Goal: Task Accomplishment & Management: Manage account settings

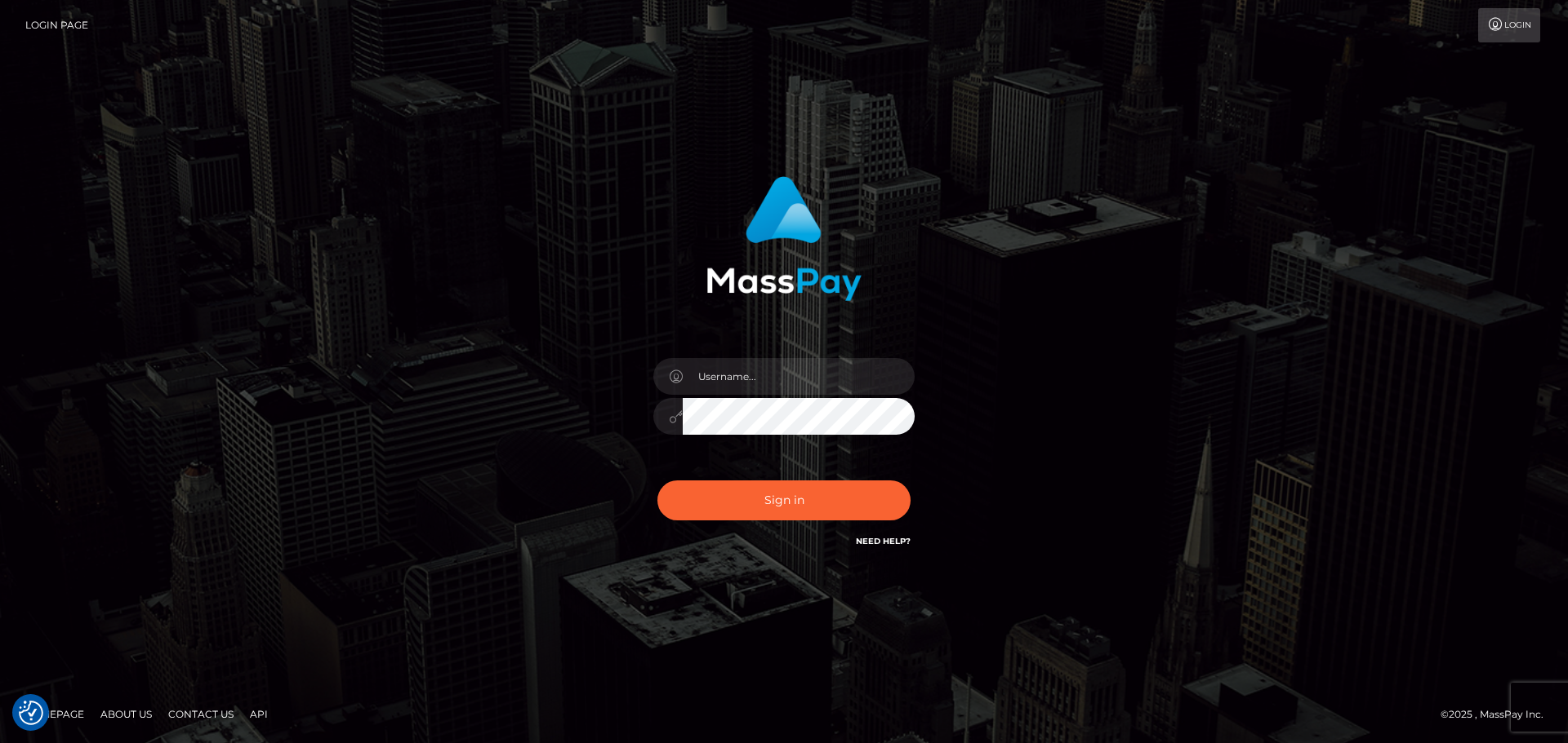
type input "dmitry.ts"
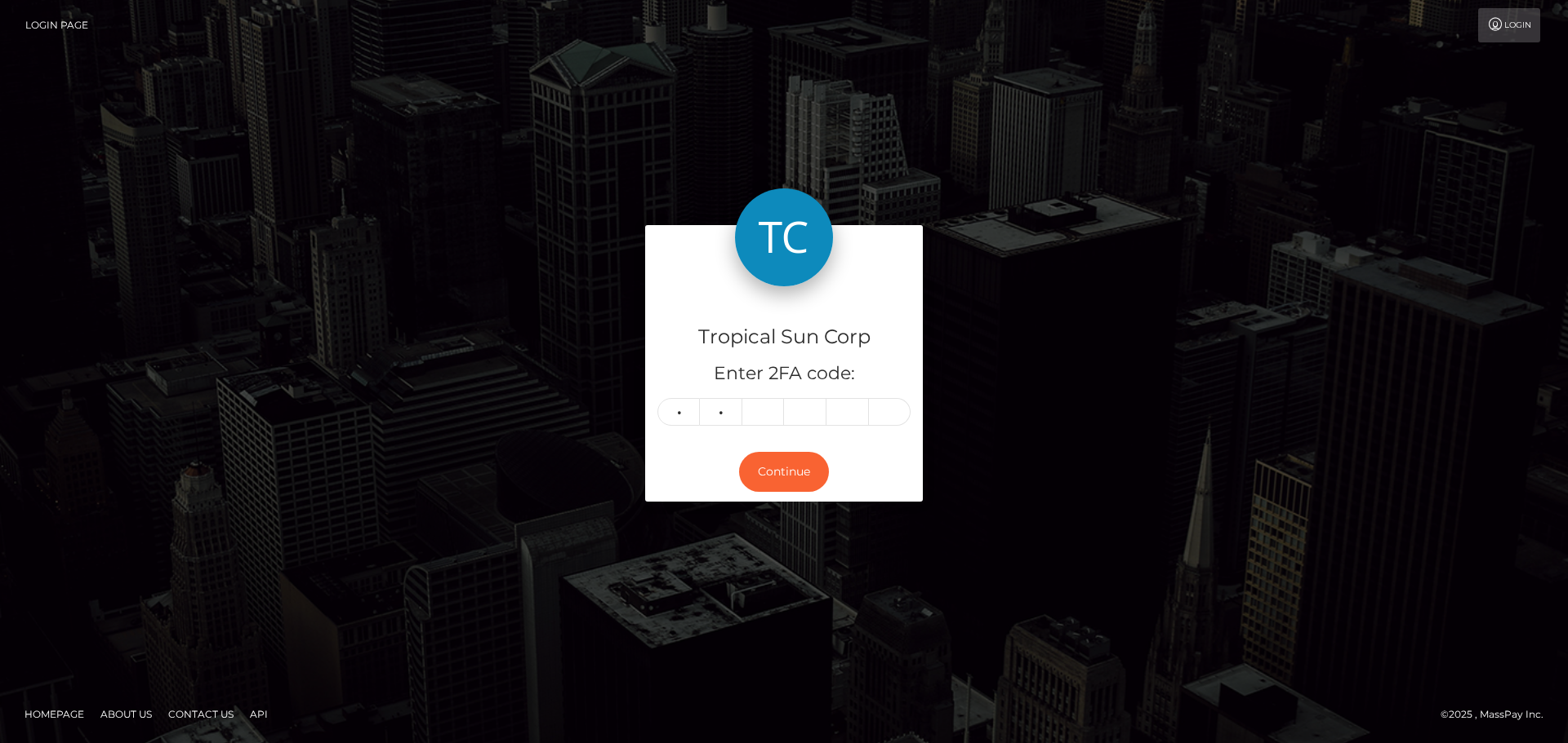
type input "6"
type input "5"
type input "9"
type input "7"
click at [802, 468] on button "Continue" at bounding box center [784, 472] width 90 height 40
